Goal: Information Seeking & Learning: Learn about a topic

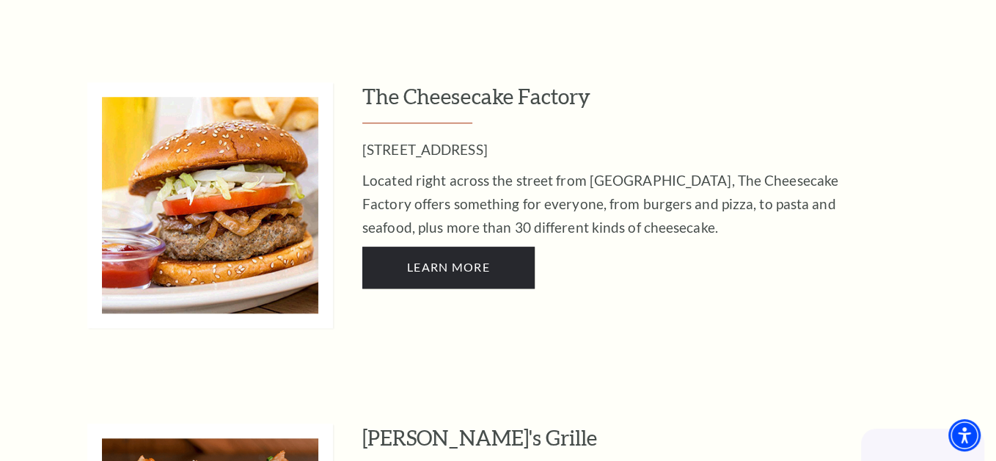
scroll to position [1027, 0]
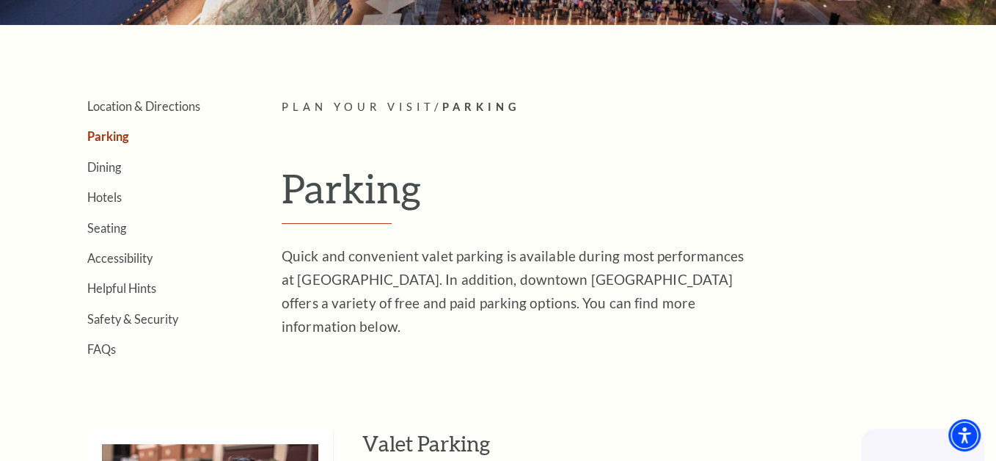
scroll to position [287, 0]
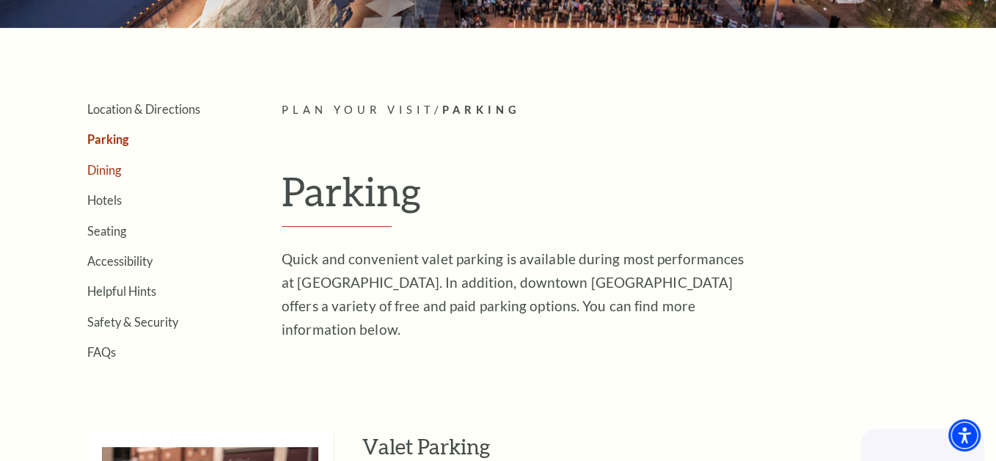
click at [107, 168] on link "Dining" at bounding box center [104, 170] width 34 height 14
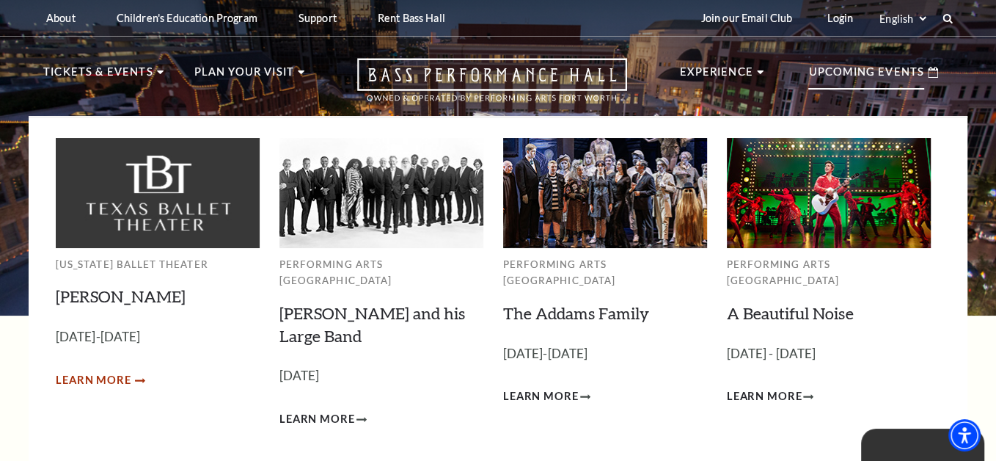
click at [105, 381] on span "Learn More" at bounding box center [94, 380] width 76 height 18
